Goal: Book appointment/travel/reservation

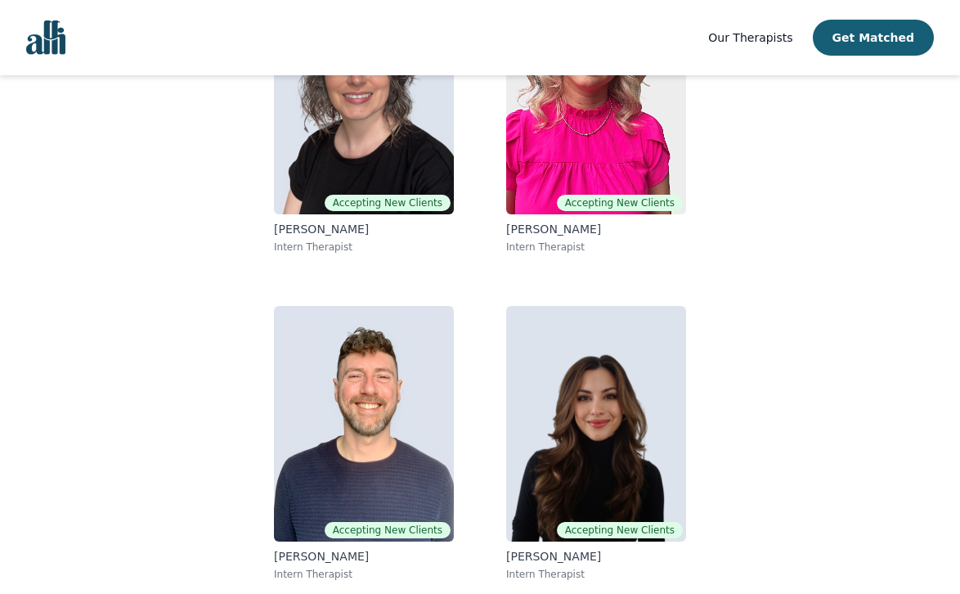
scroll to position [260, 0]
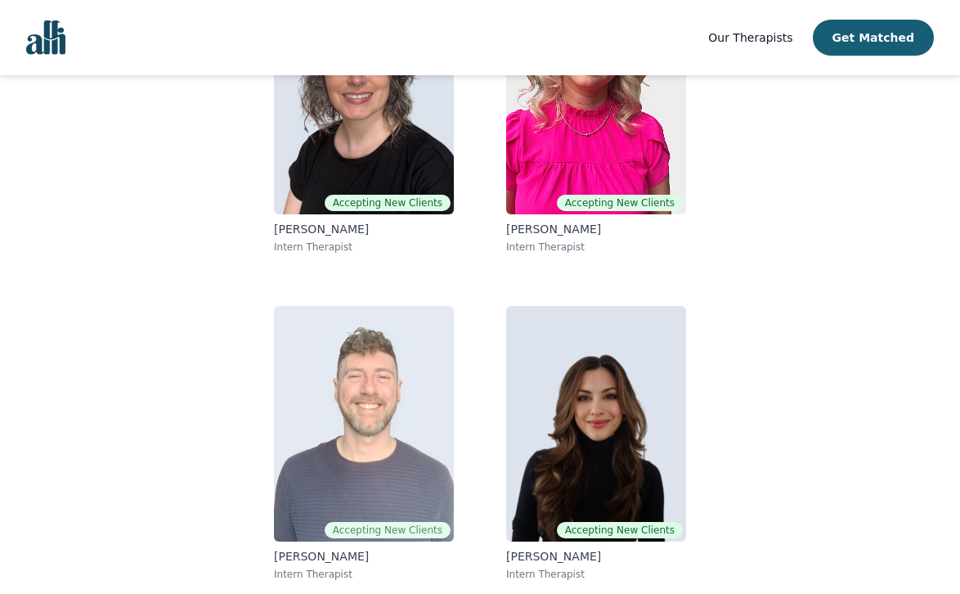
click at [415, 442] on img at bounding box center [364, 424] width 180 height 236
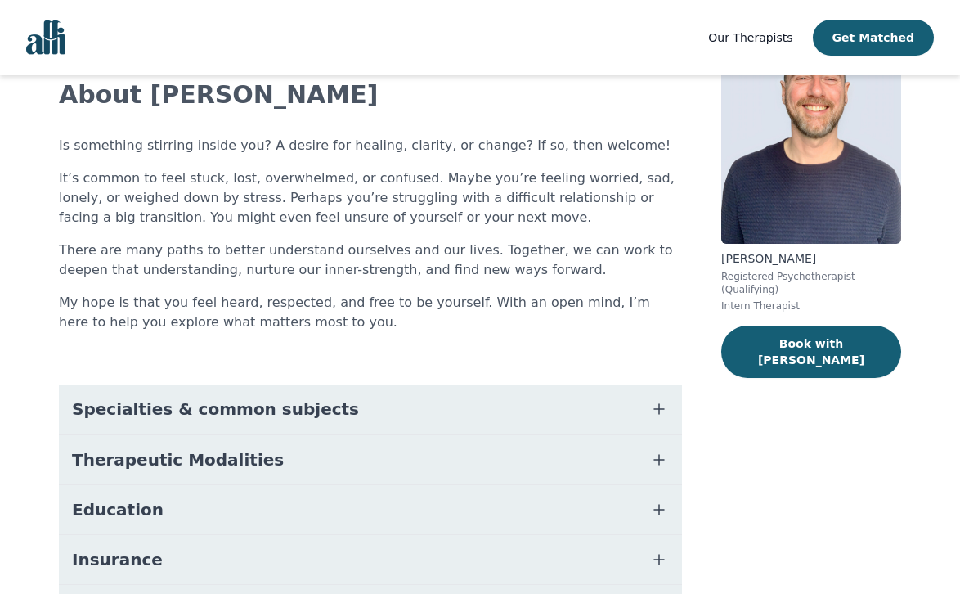
scroll to position [111, 0]
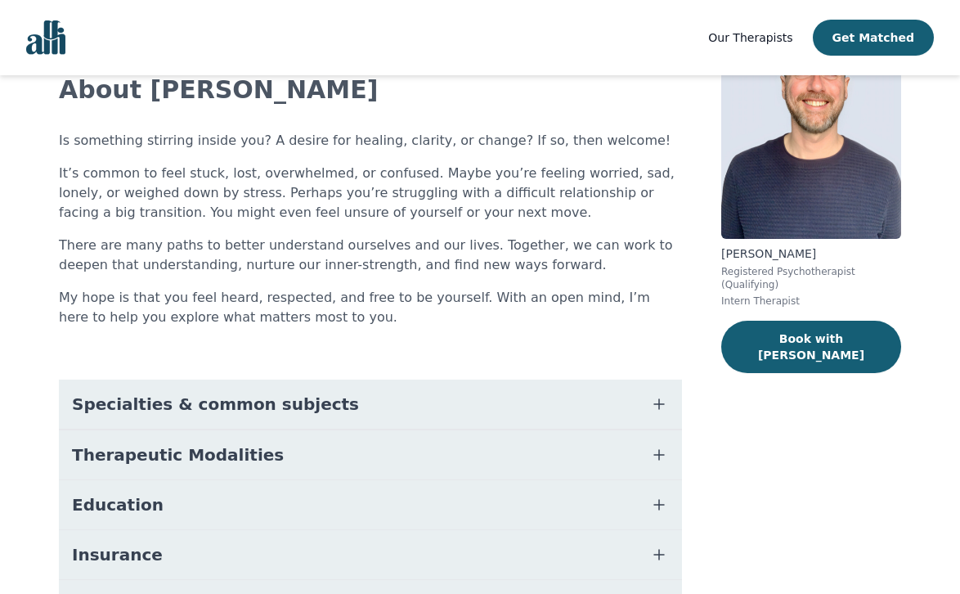
click at [367, 417] on button "Specialties & common subjects" at bounding box center [370, 404] width 623 height 49
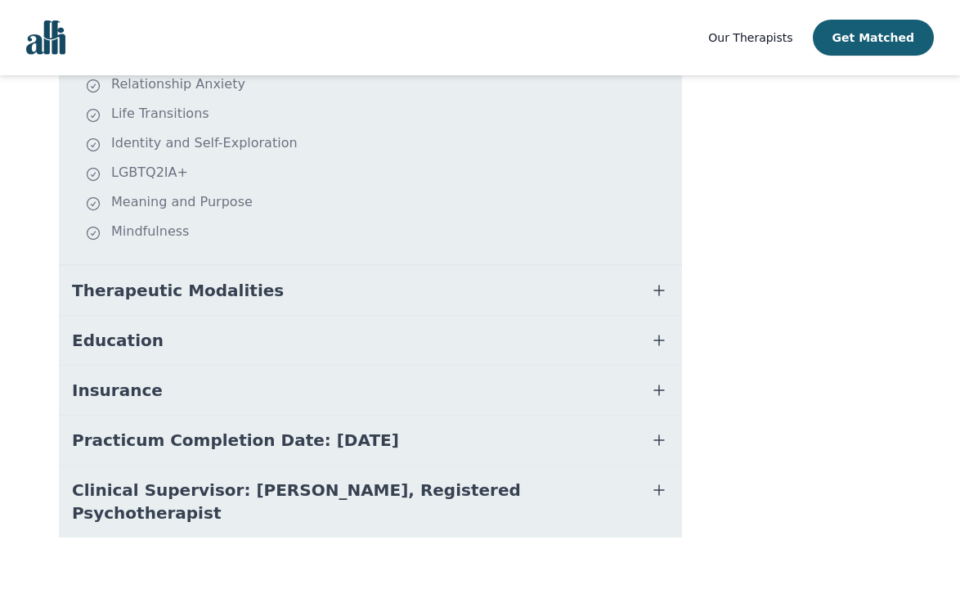
scroll to position [589, 0]
click at [311, 290] on button "Therapeutic Modalities" at bounding box center [370, 291] width 623 height 49
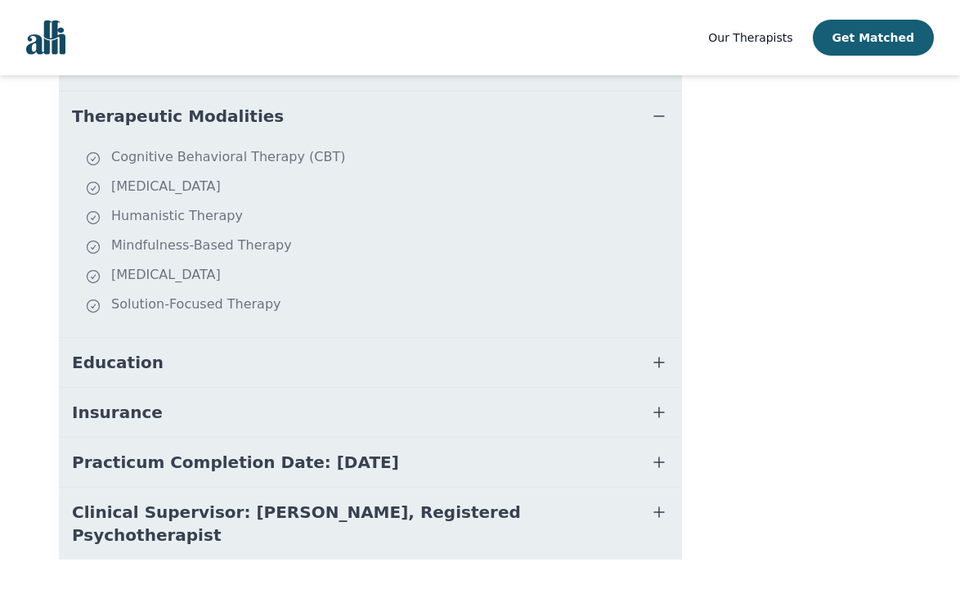
scroll to position [776, 0]
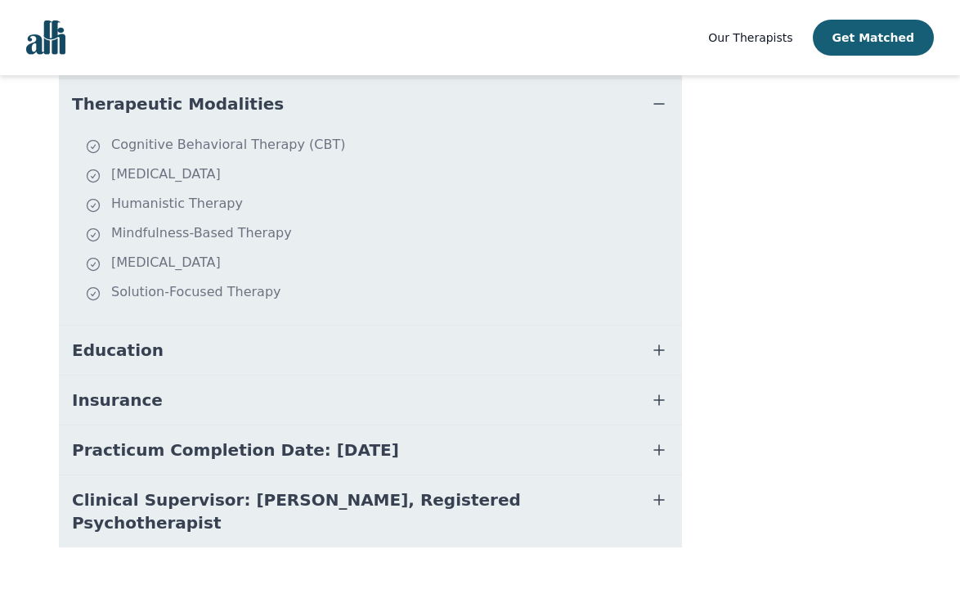
click at [227, 352] on button "Education" at bounding box center [370, 350] width 623 height 49
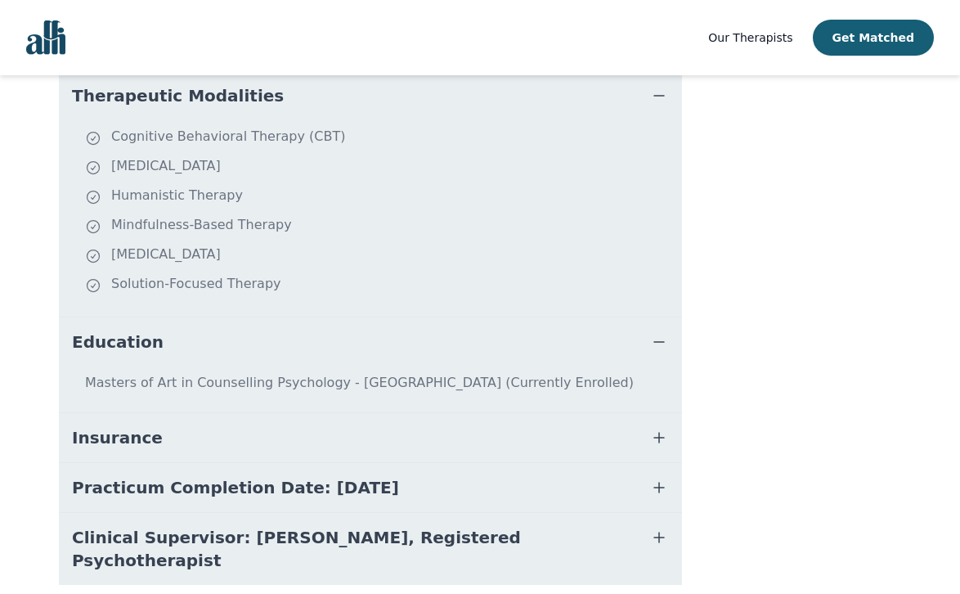
scroll to position [823, 0]
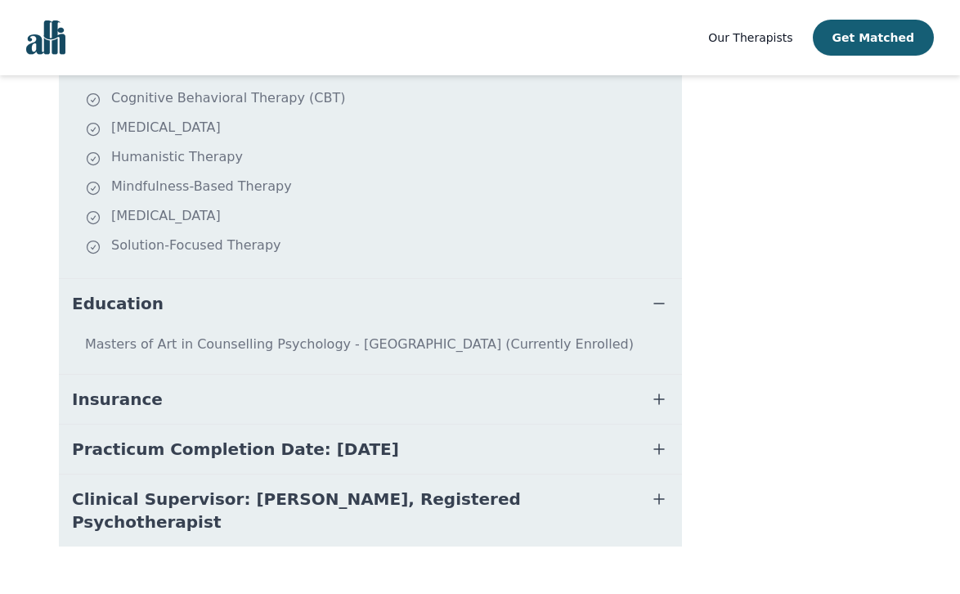
click at [283, 406] on button "Insurance" at bounding box center [370, 399] width 623 height 49
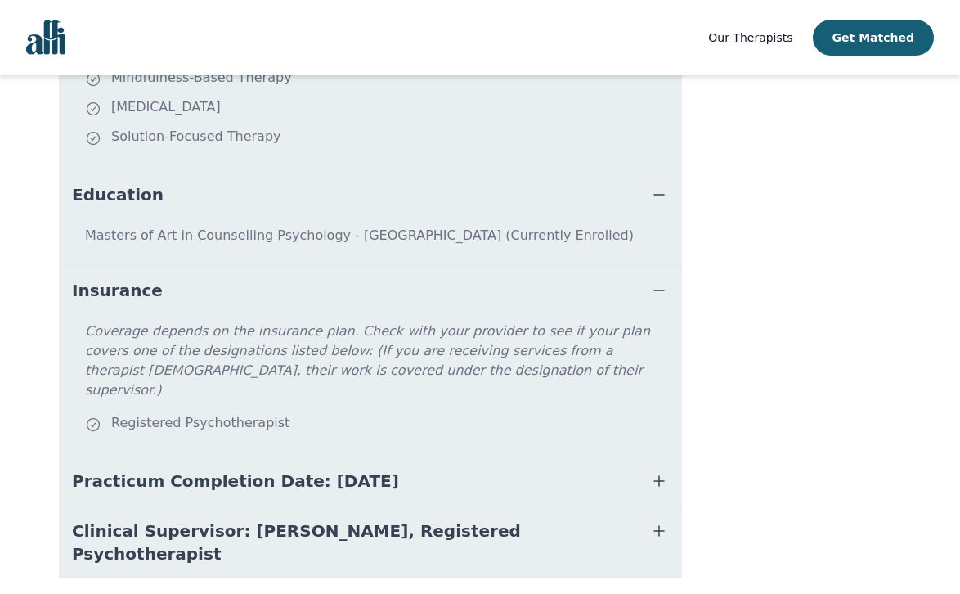
scroll to position [946, 0]
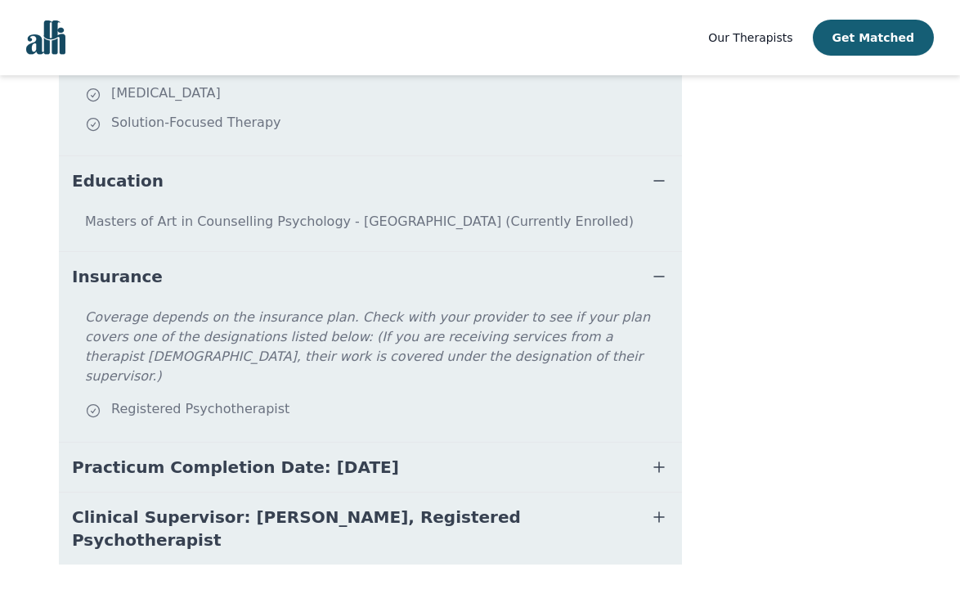
click at [416, 446] on button "Practicum Completion Date: [DATE]" at bounding box center [370, 467] width 623 height 49
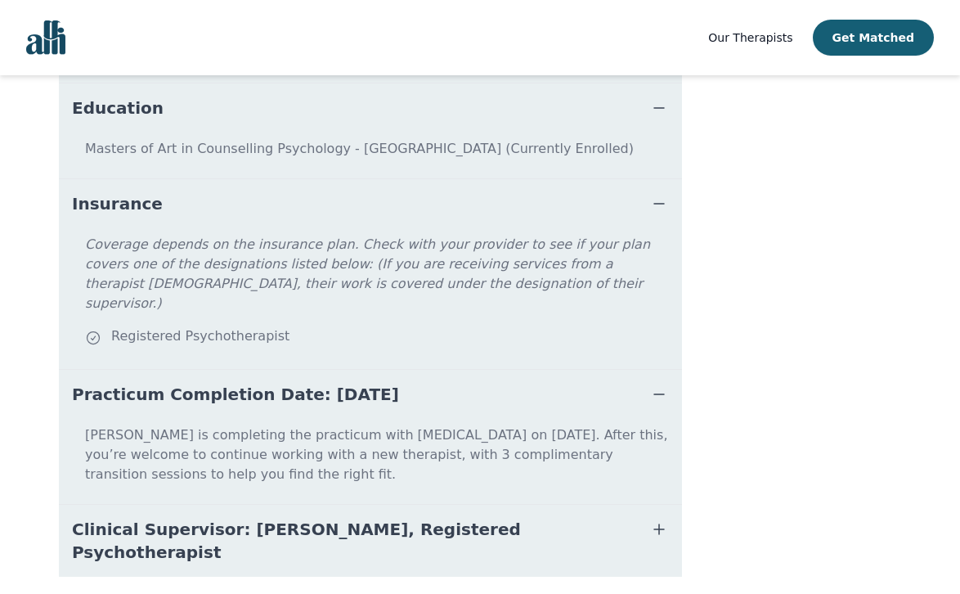
scroll to position [1018, 0]
click at [429, 371] on button "Practicum Completion Date: [DATE]" at bounding box center [370, 395] width 623 height 49
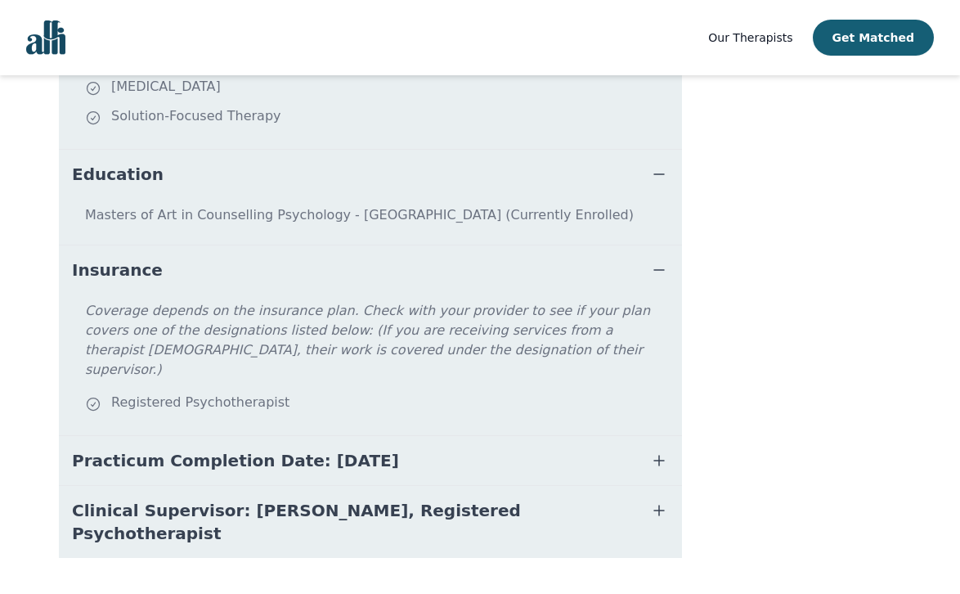
click at [404, 499] on span "Clinical Supervisor: [PERSON_NAME], Registered Psychotherapist" at bounding box center [351, 522] width 558 height 46
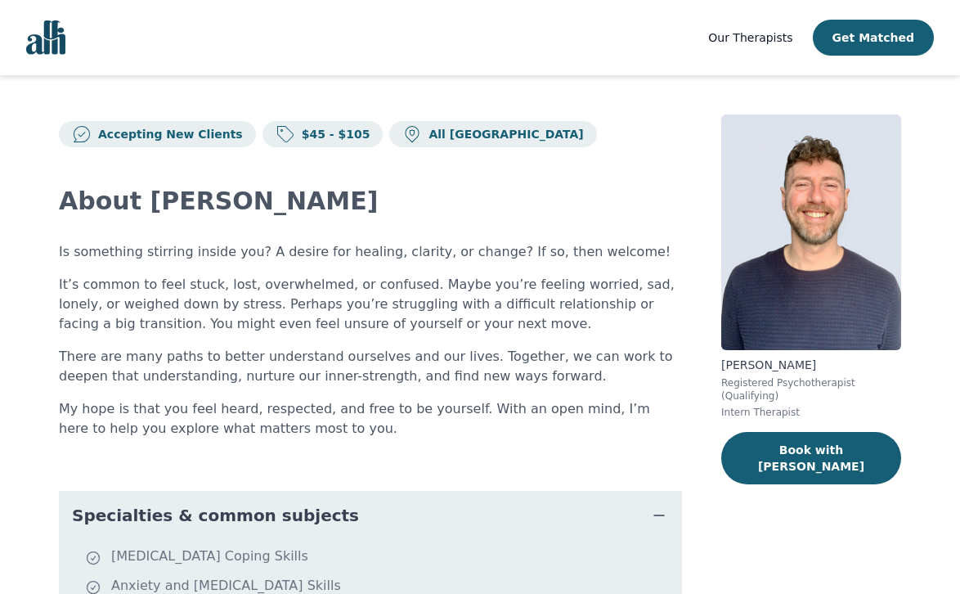
scroll to position [0, 0]
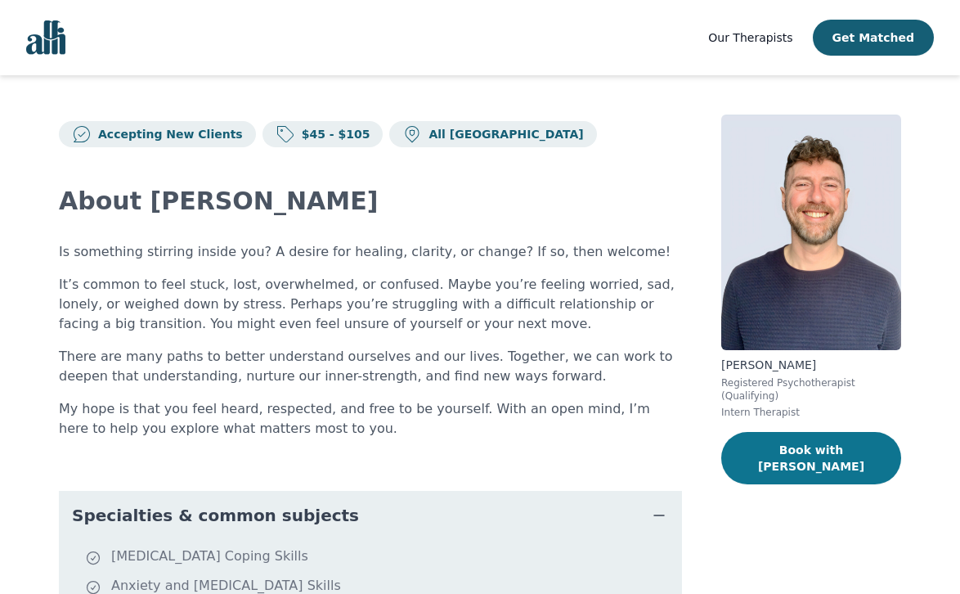
click at [806, 450] on button "Book with [PERSON_NAME]" at bounding box center [812, 458] width 180 height 52
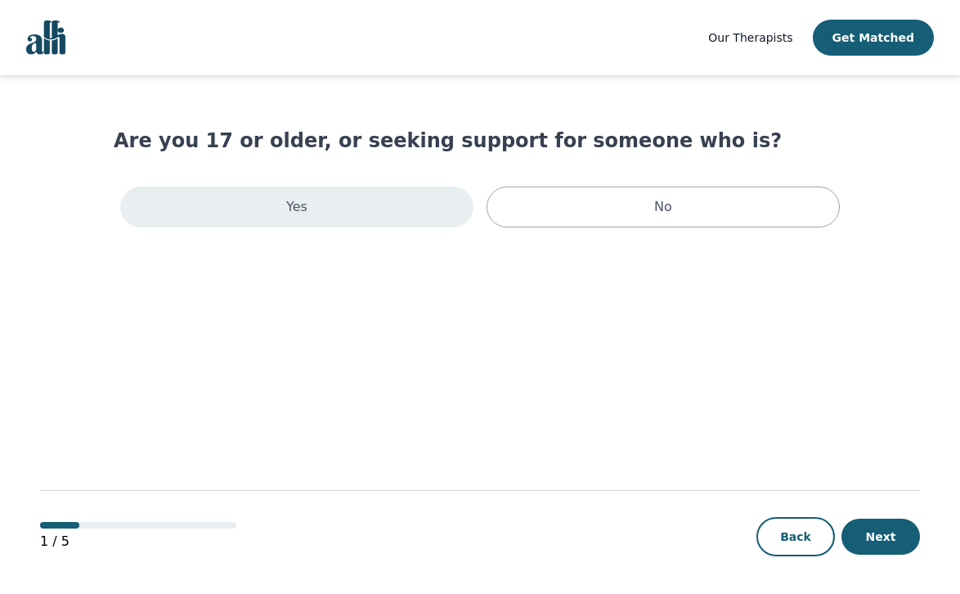
click at [344, 203] on div "Yes" at bounding box center [296, 207] width 353 height 41
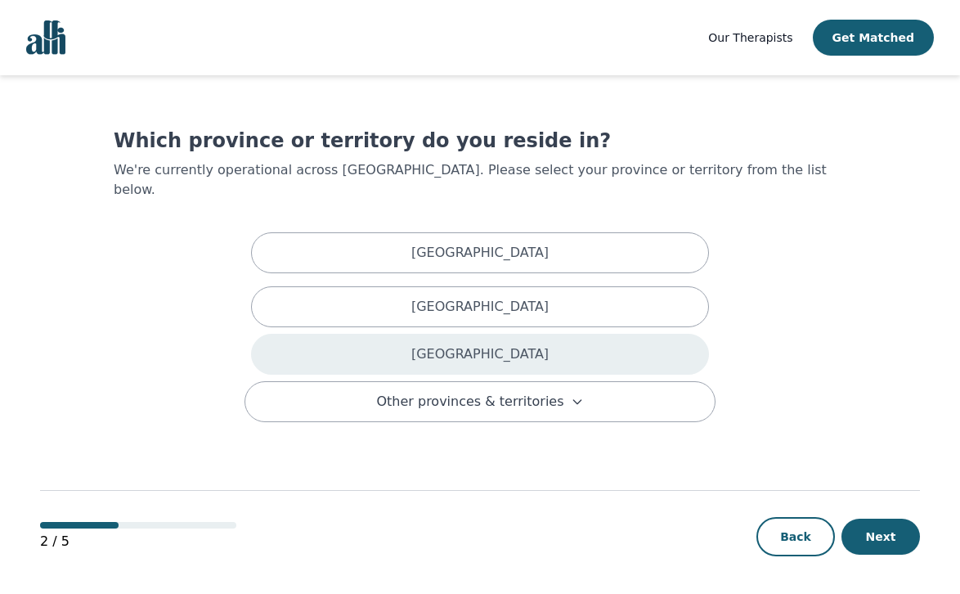
click at [489, 344] on p "[GEOGRAPHIC_DATA]" at bounding box center [480, 354] width 137 height 20
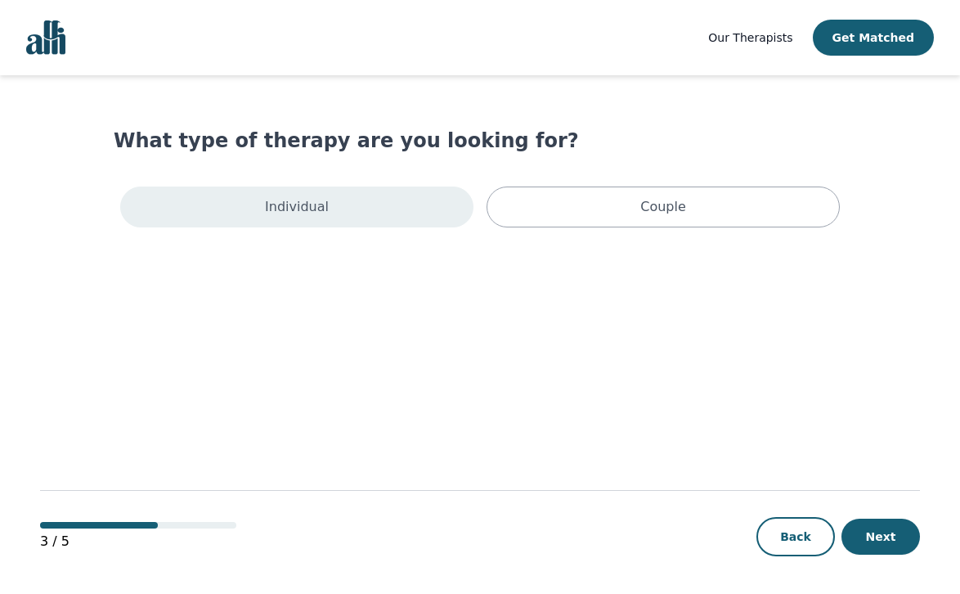
click at [363, 208] on div "Individual" at bounding box center [296, 207] width 353 height 41
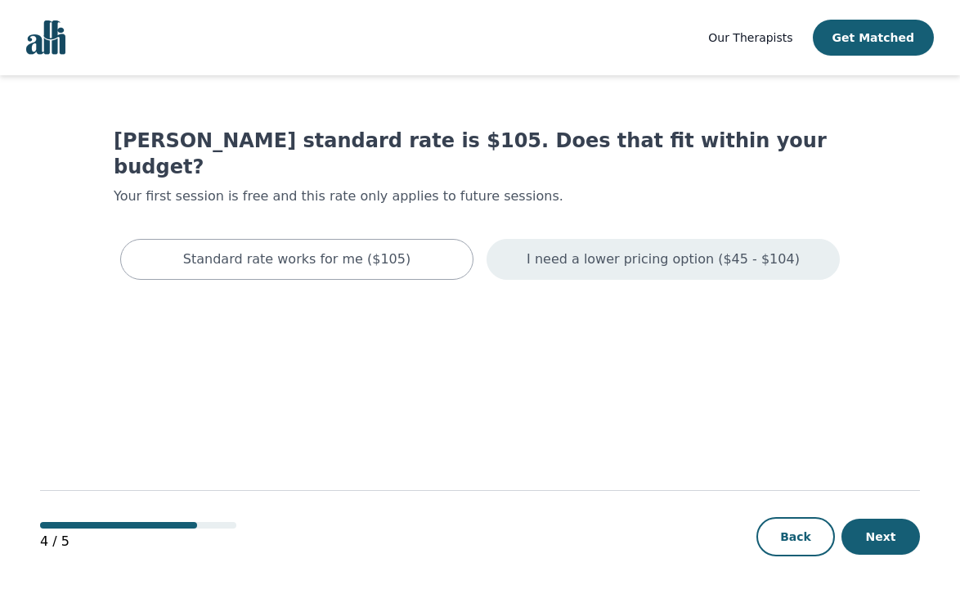
click at [676, 250] on p "I need a lower pricing option ($45 - $104)" at bounding box center [663, 260] width 273 height 20
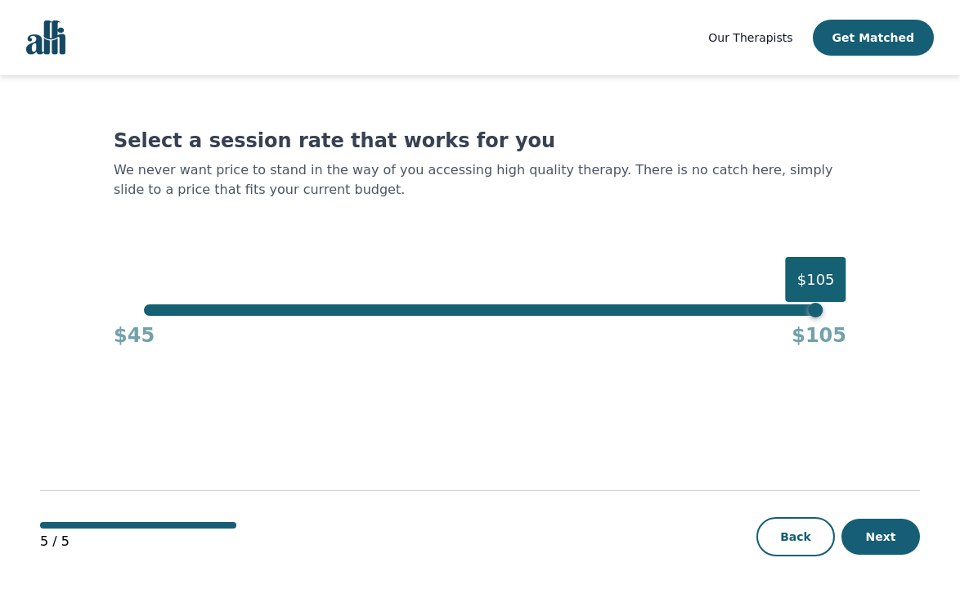
click at [820, 310] on div "$105 $45 $105" at bounding box center [480, 326] width 733 height 44
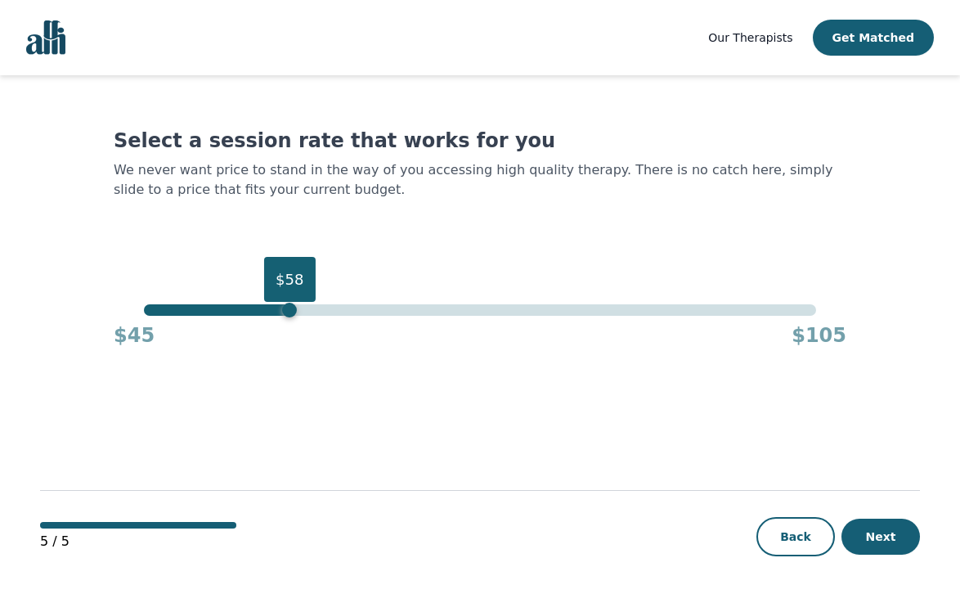
drag, startPoint x: 820, startPoint y: 310, endPoint x: 276, endPoint y: 301, distance: 544.1
click at [282, 303] on div "$58" at bounding box center [289, 310] width 15 height 15
drag, startPoint x: 278, startPoint y: 306, endPoint x: 254, endPoint y: 307, distance: 24.6
click at [254, 307] on div "$55" at bounding box center [256, 310] width 15 height 15
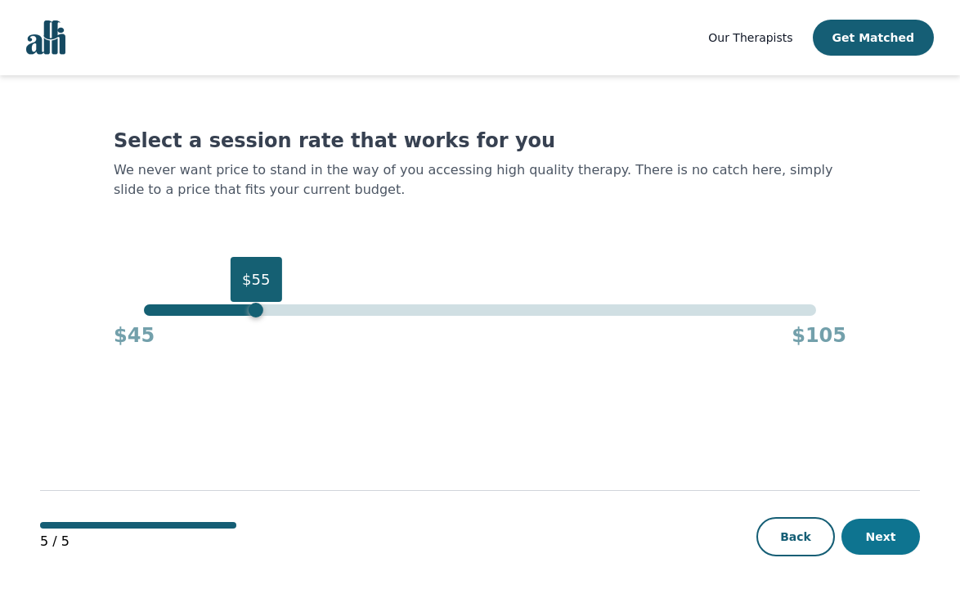
click at [880, 533] on button "Next" at bounding box center [881, 537] width 79 height 36
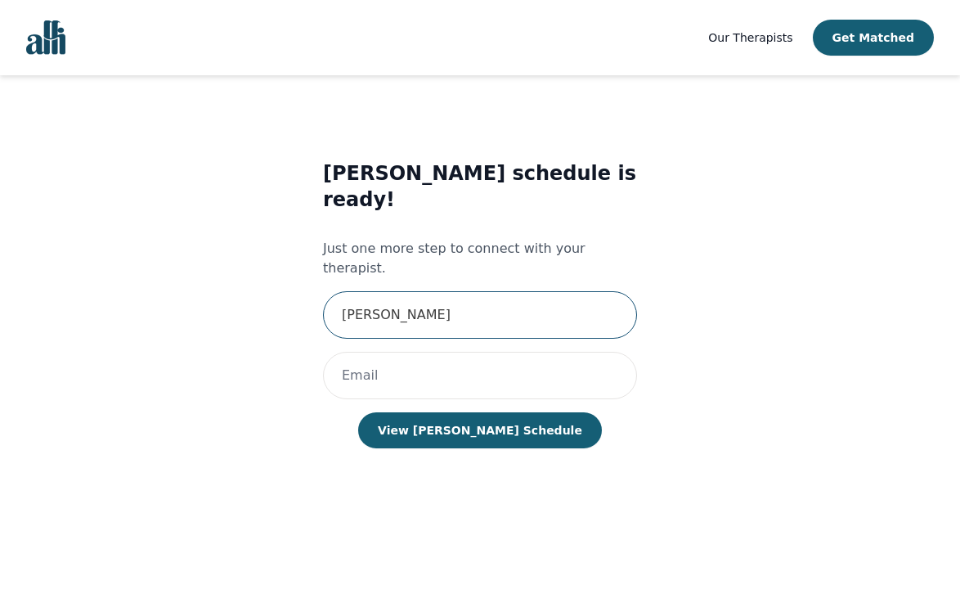
type input "[PERSON_NAME]"
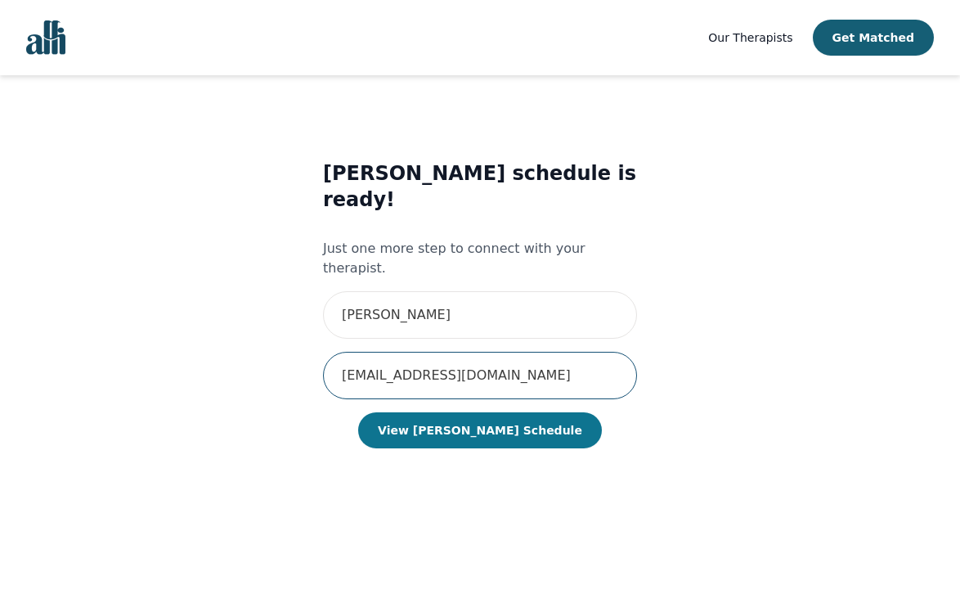
type input "[EMAIL_ADDRESS][DOMAIN_NAME]"
click at [486, 412] on button "View [PERSON_NAME] Schedule" at bounding box center [480, 430] width 244 height 36
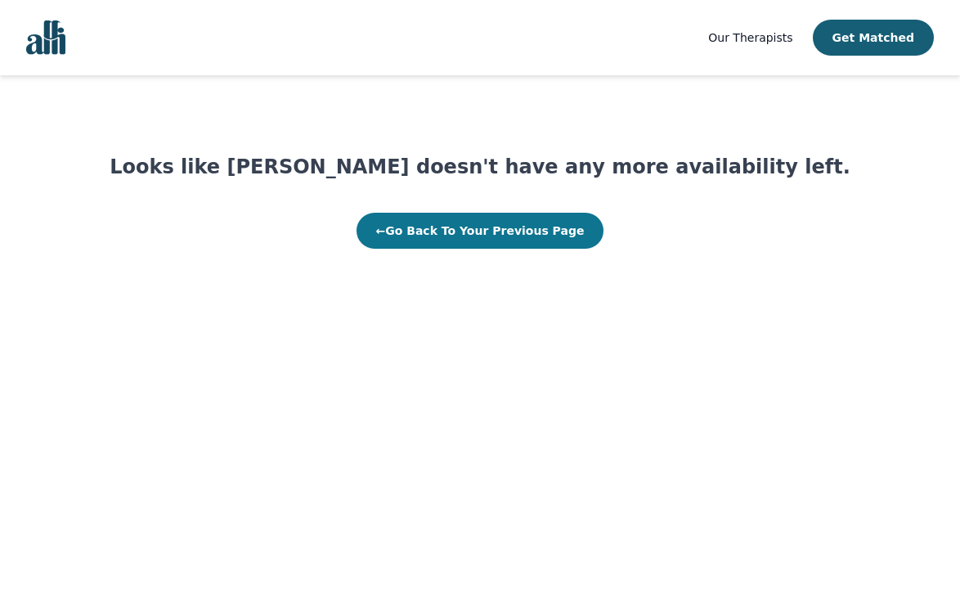
click at [411, 222] on button "← Go Back To Your Previous Page" at bounding box center [481, 231] width 248 height 36
click at [436, 226] on button "← Go Back To Your Previous Page" at bounding box center [481, 231] width 248 height 36
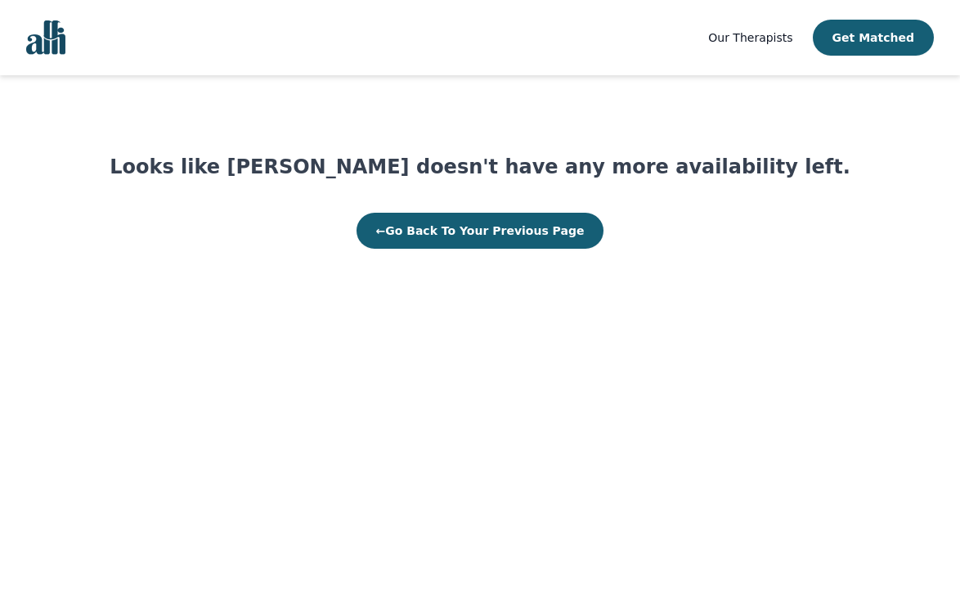
click at [387, 0] on nav "Our Therapists Get Matched" at bounding box center [480, 37] width 960 height 75
